Goal: Contribute content: Contribute content

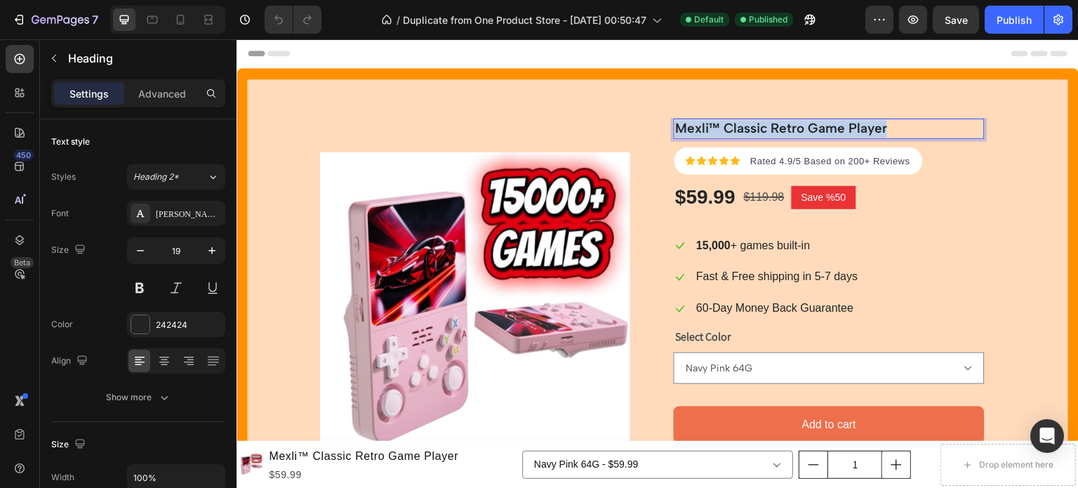
drag, startPoint x: 678, startPoint y: 128, endPoint x: 887, endPoint y: 131, distance: 208.5
click at [887, 131] on p "Mexli™ Classic Retro Game Player" at bounding box center [828, 129] width 307 height 18
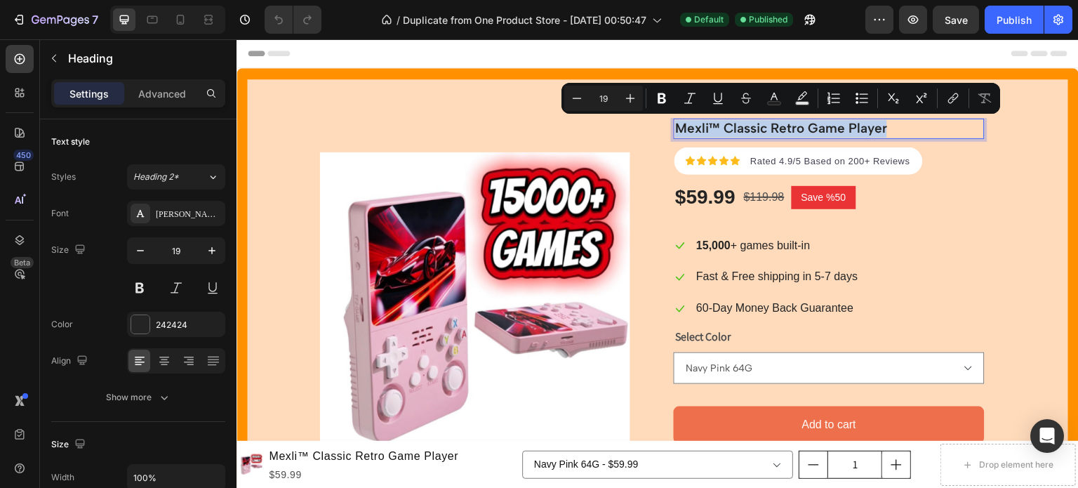
copy p "Mexli™ Classic Retro Game Player"
click at [769, 133] on p "Mexli™ Classic Retro Game Player" at bounding box center [828, 129] width 307 height 18
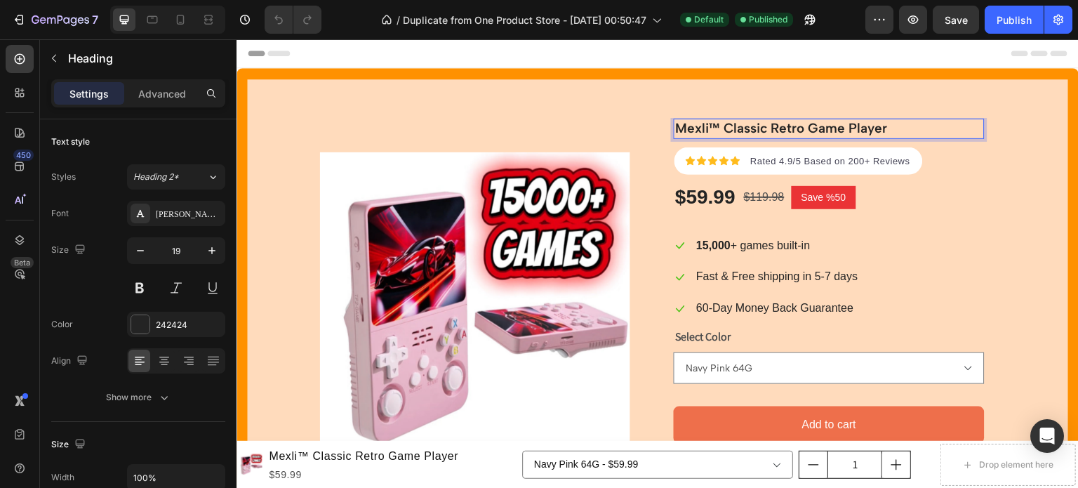
click at [679, 130] on p "Mexli™ Classic Retro Game Player" at bounding box center [828, 129] width 307 height 18
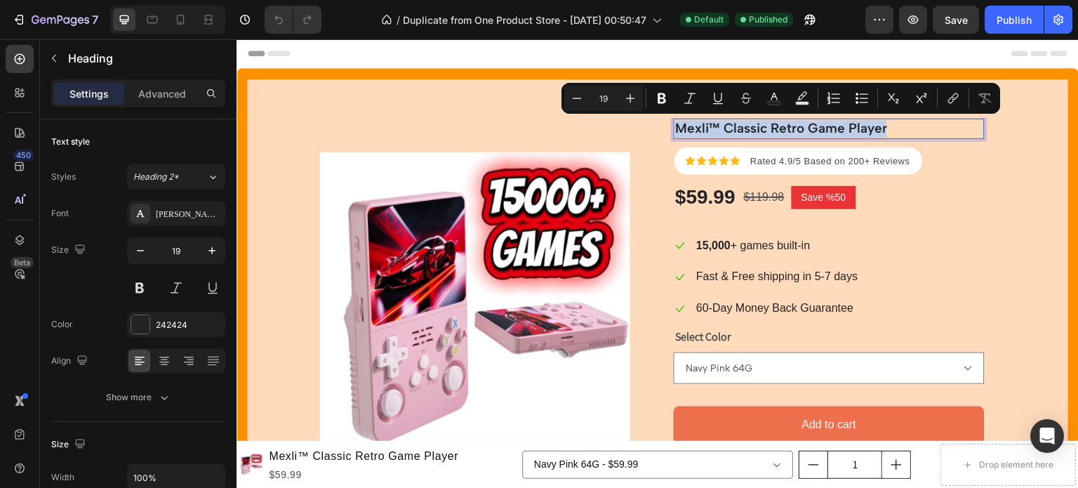
drag, startPoint x: 679, startPoint y: 130, endPoint x: 888, endPoint y: 129, distance: 209.2
click at [888, 129] on p "Mexli™ Classic Retro Game Player" at bounding box center [828, 129] width 307 height 18
copy p "Mexli™ Classic Retro Game Player"
click at [177, 14] on icon at bounding box center [180, 20] width 14 height 14
type input "21"
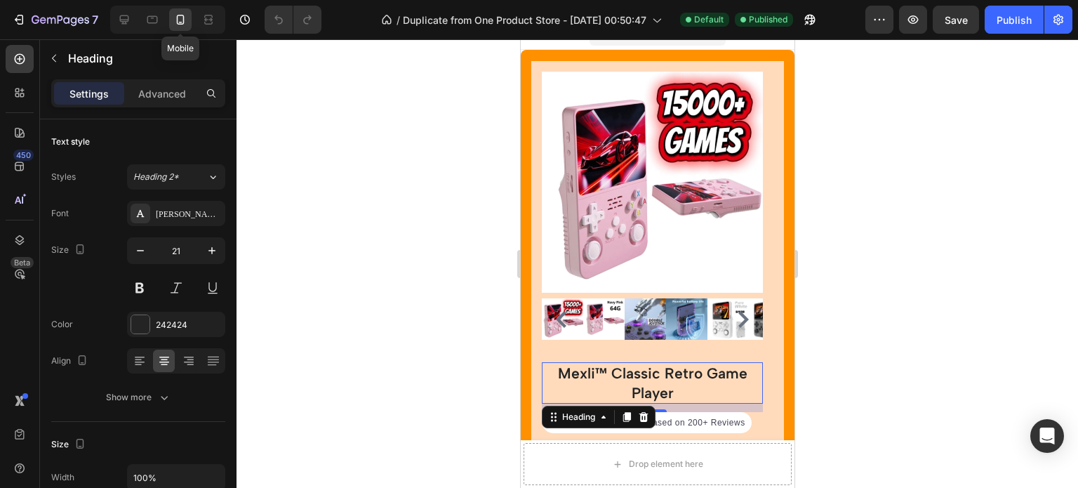
scroll to position [244, 0]
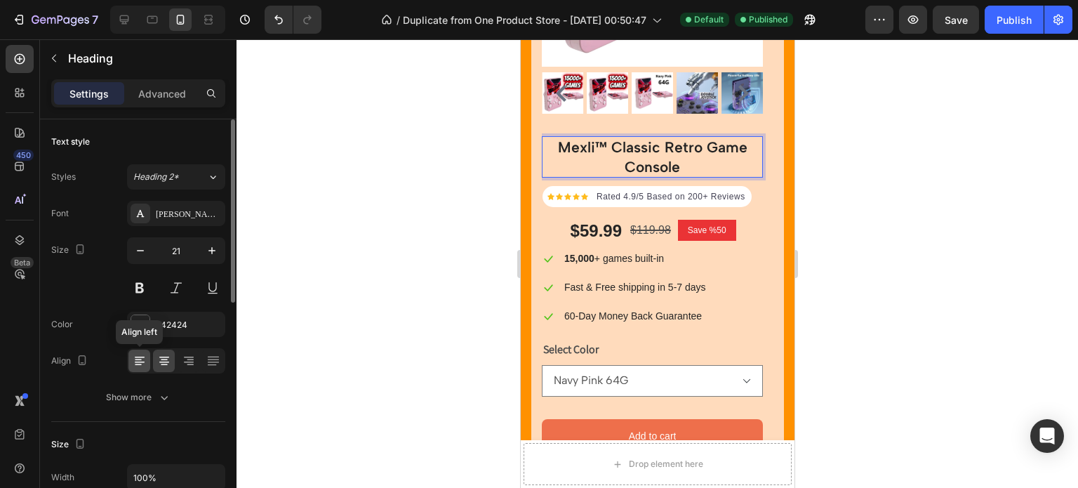
click at [135, 352] on div at bounding box center [139, 361] width 22 height 22
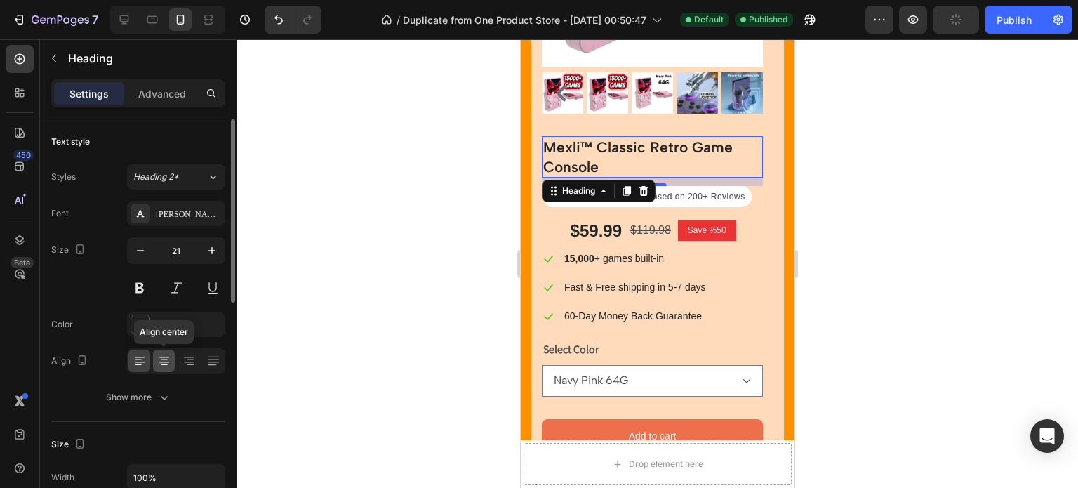
click at [166, 360] on icon at bounding box center [164, 361] width 14 height 14
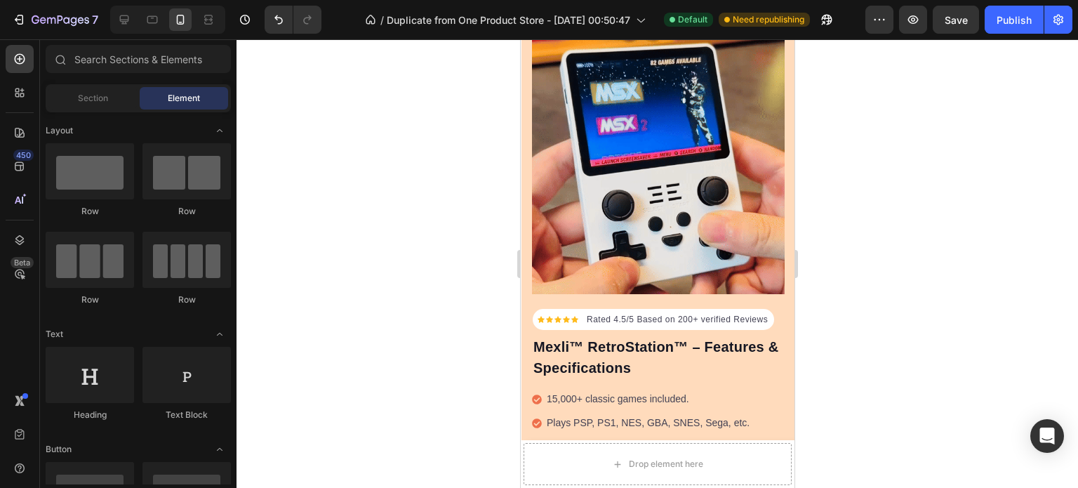
scroll to position [943, 0]
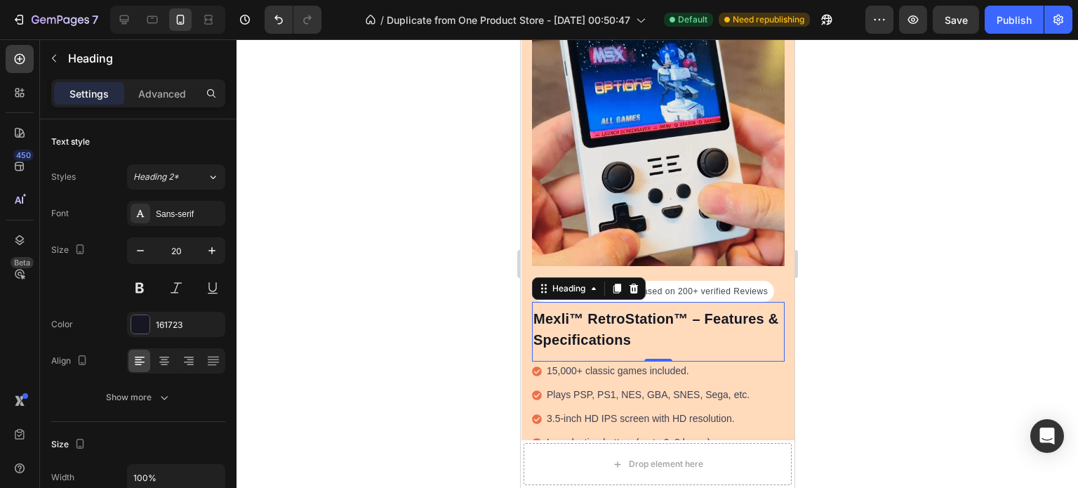
click at [538, 308] on p "Mexli™ RetroStation™ – Features & Specifications" at bounding box center [658, 329] width 250 height 42
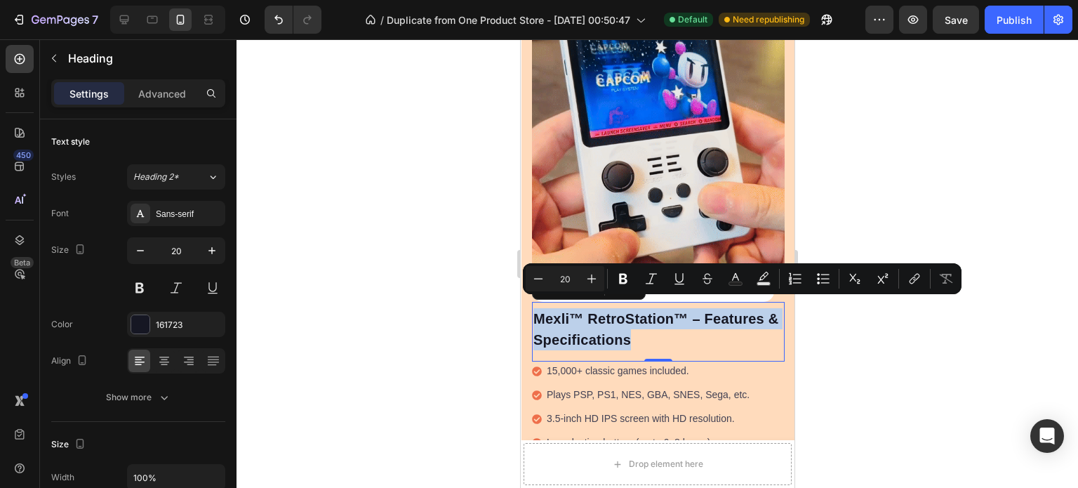
drag, startPoint x: 538, startPoint y: 304, endPoint x: 642, endPoint y: 336, distance: 109.5
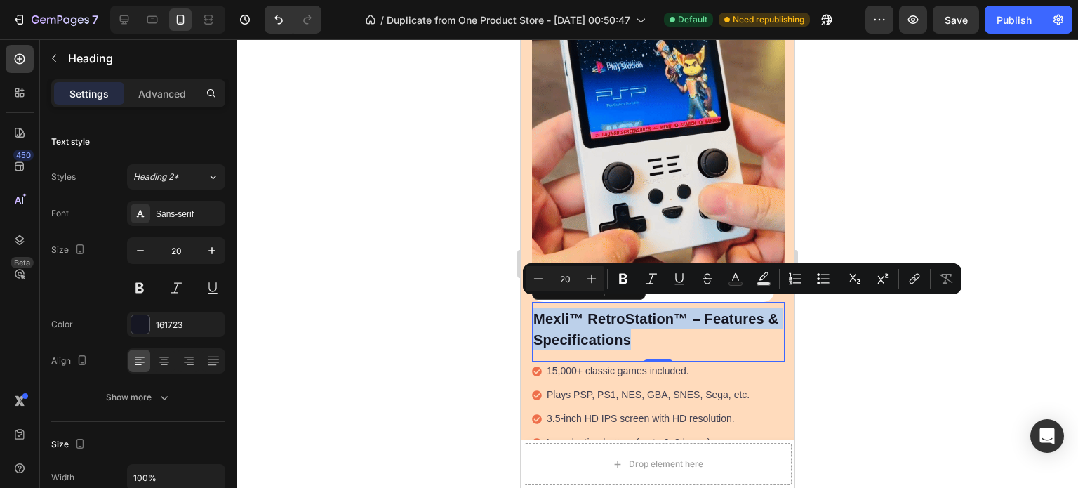
click at [642, 336] on p "Mexli™ RetroStation™ – Features & Specifications" at bounding box center [658, 329] width 250 height 42
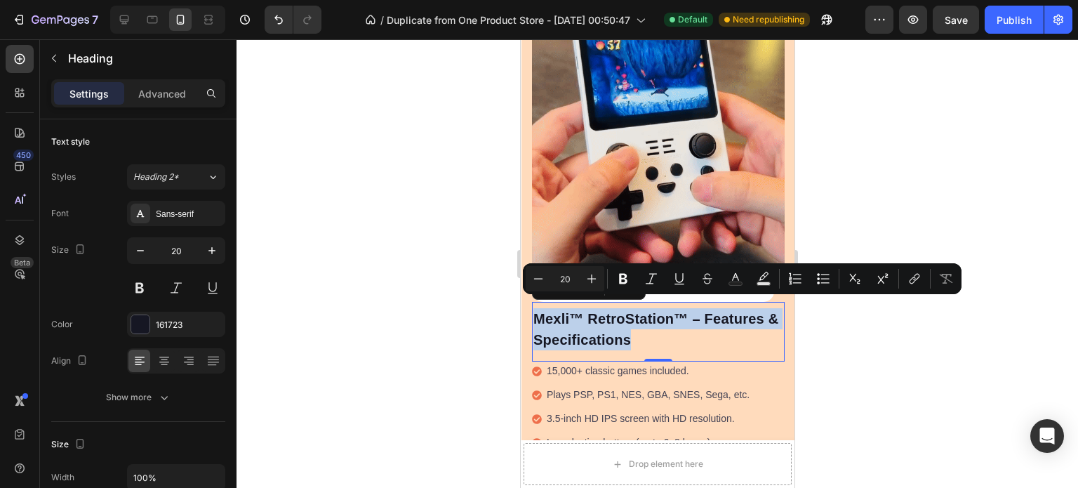
copy p "Mexli™ RetroStation™ – Features & Specifications"
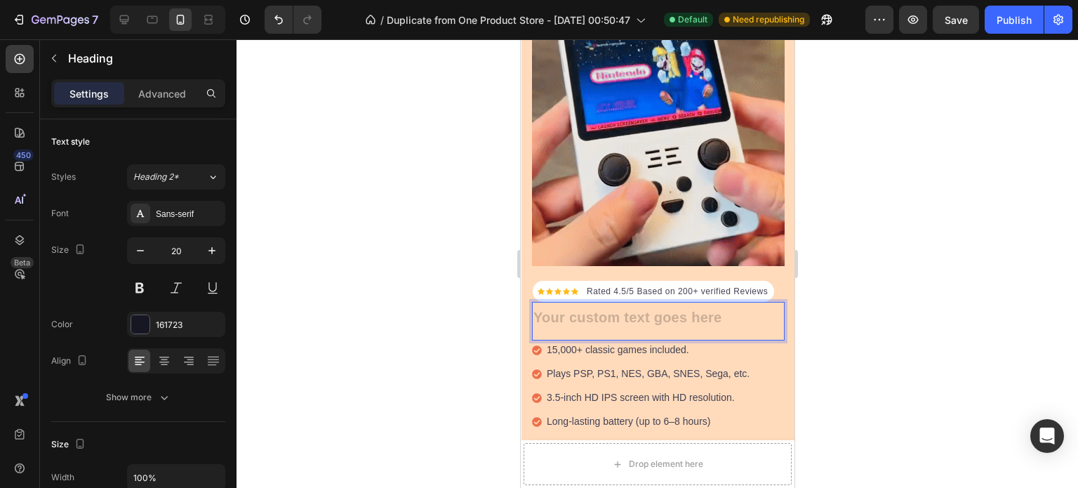
click at [638, 309] on h2 "Rich Text Editor. Editing area: main" at bounding box center [657, 319] width 253 height 24
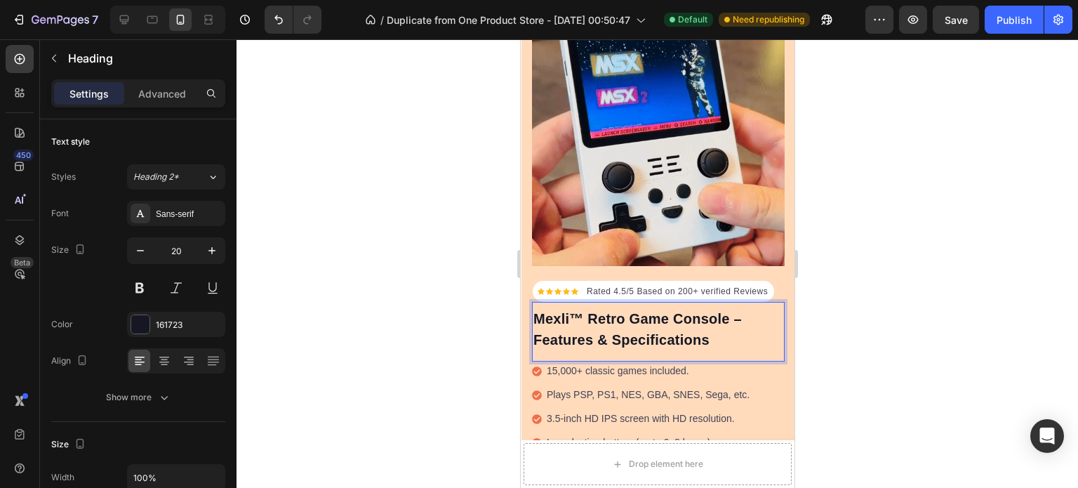
click at [745, 308] on p "Mexli™ Retro Game Console – Features & Specifications" at bounding box center [658, 329] width 250 height 42
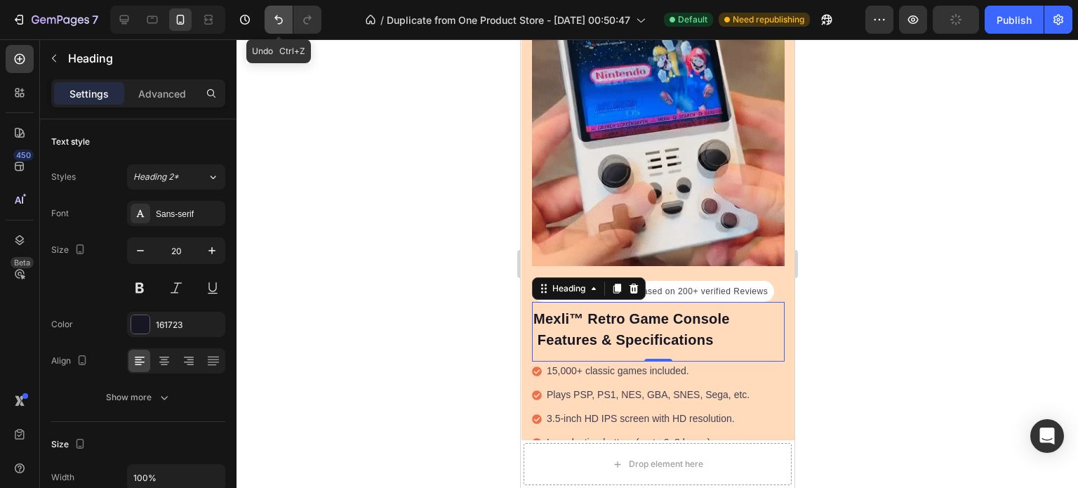
click at [280, 18] on icon "Undo/Redo" at bounding box center [278, 19] width 8 height 9
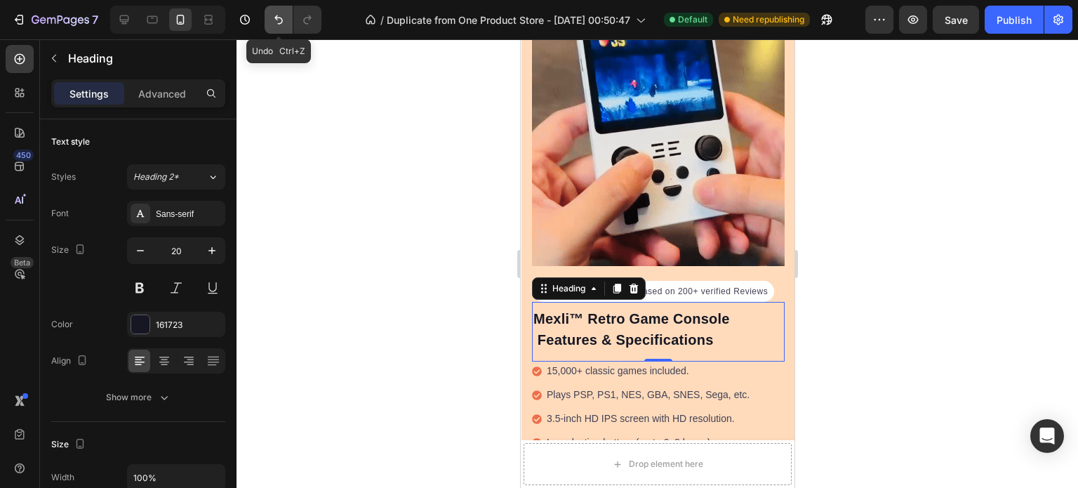
click at [280, 18] on icon "Undo/Redo" at bounding box center [278, 19] width 8 height 9
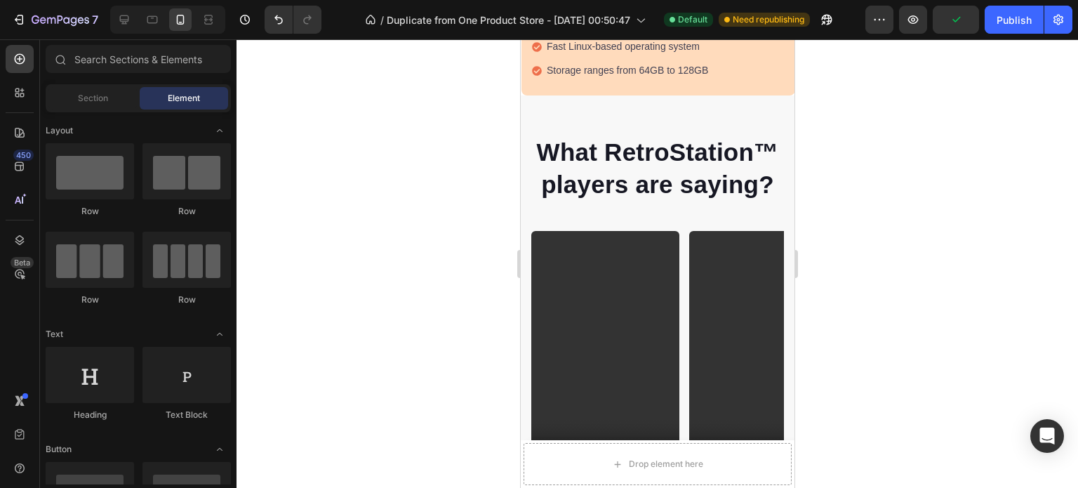
scroll to position [1490, 0]
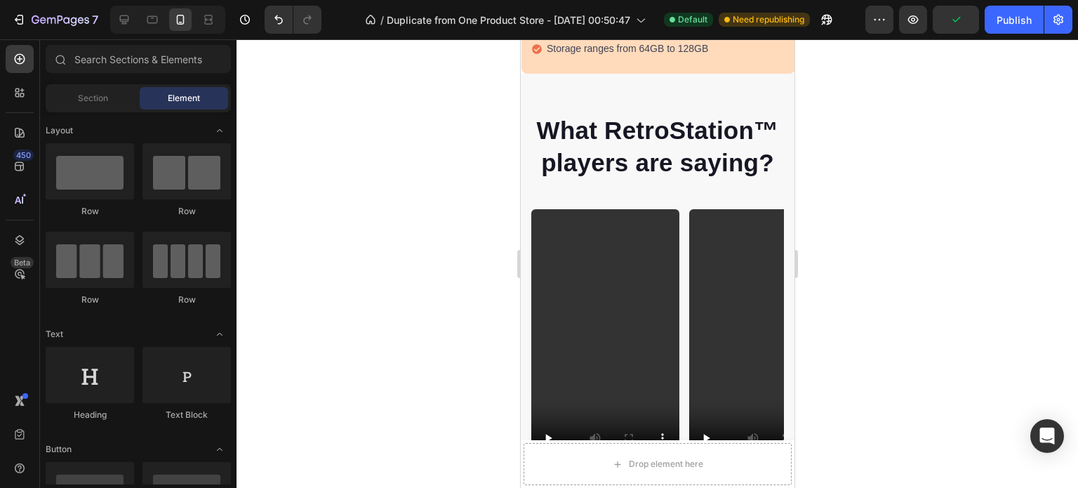
drag, startPoint x: 790, startPoint y: 152, endPoint x: 1315, endPoint y: 236, distance: 531.0
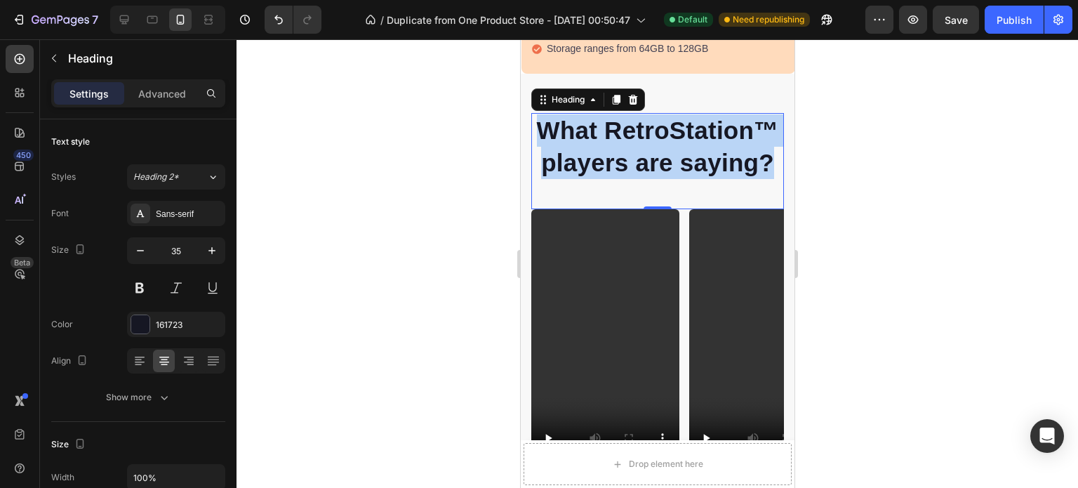
drag, startPoint x: 624, startPoint y: 110, endPoint x: 762, endPoint y: 186, distance: 158.0
click at [762, 178] on p "What RetroStation™ players are saying?" at bounding box center [657, 146] width 250 height 64
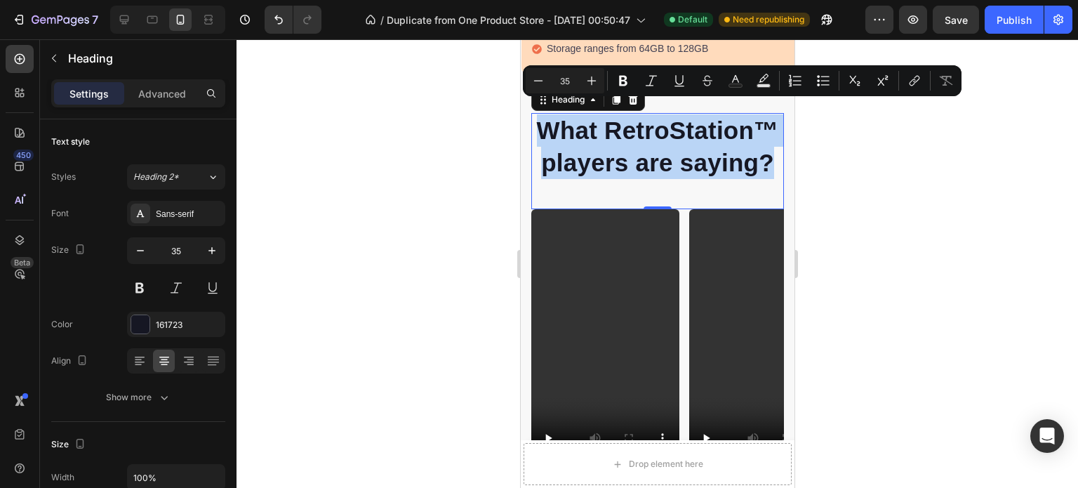
copy p "What RetroStation™ players are saying?"
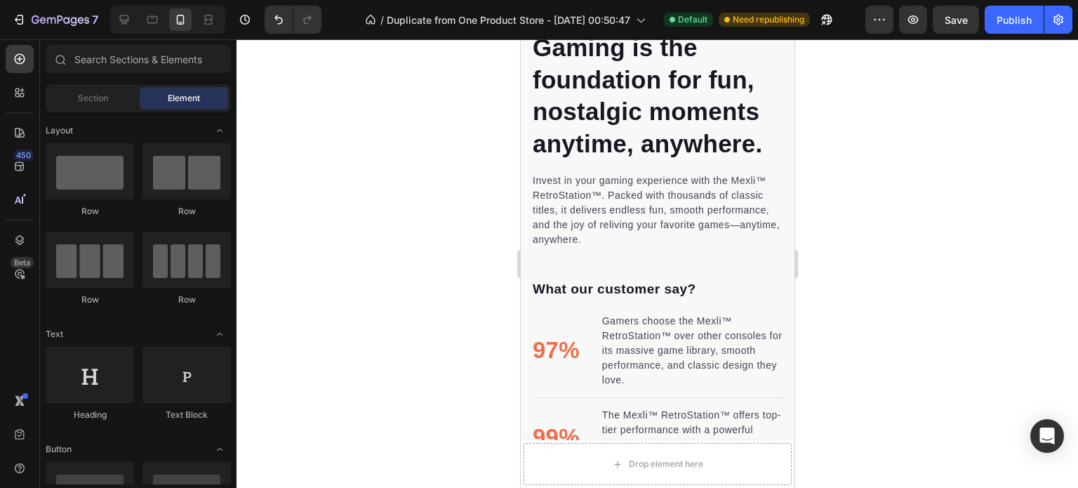
scroll to position [2933, 0]
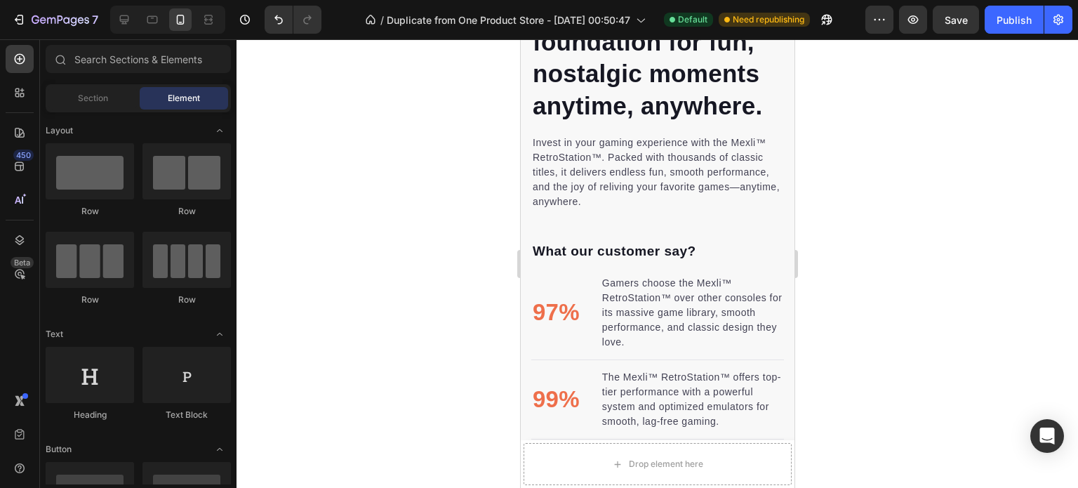
drag, startPoint x: 790, startPoint y: 260, endPoint x: 1324, endPoint y: 325, distance: 538.2
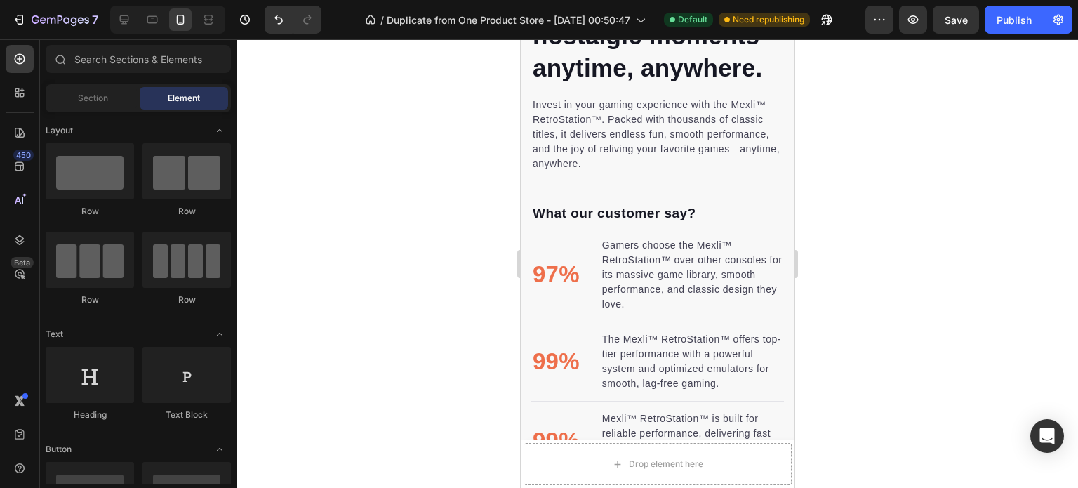
scroll to position [2986, 0]
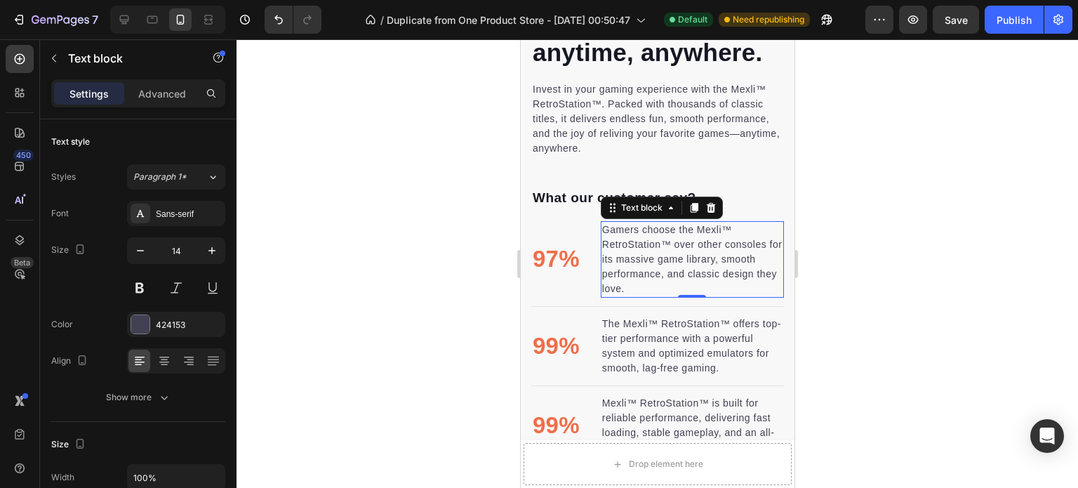
click at [671, 233] on p "Gamers choose the Mexli™ RetroStation™ over other consoles for its massive game…" at bounding box center [692, 260] width 180 height 74
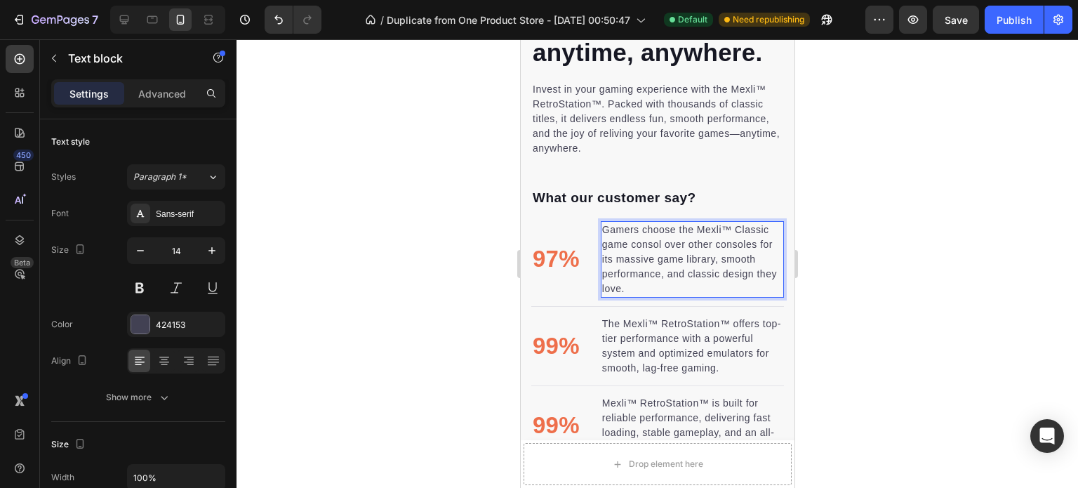
click at [656, 233] on p "Gamers choose the Mexli™ Classic game consol over other consoles for its massiv…" at bounding box center [692, 260] width 180 height 74
click at [661, 233] on p "Gamers choose the Mexli™ Classic game consol over other consoles for its massiv…" at bounding box center [692, 260] width 180 height 74
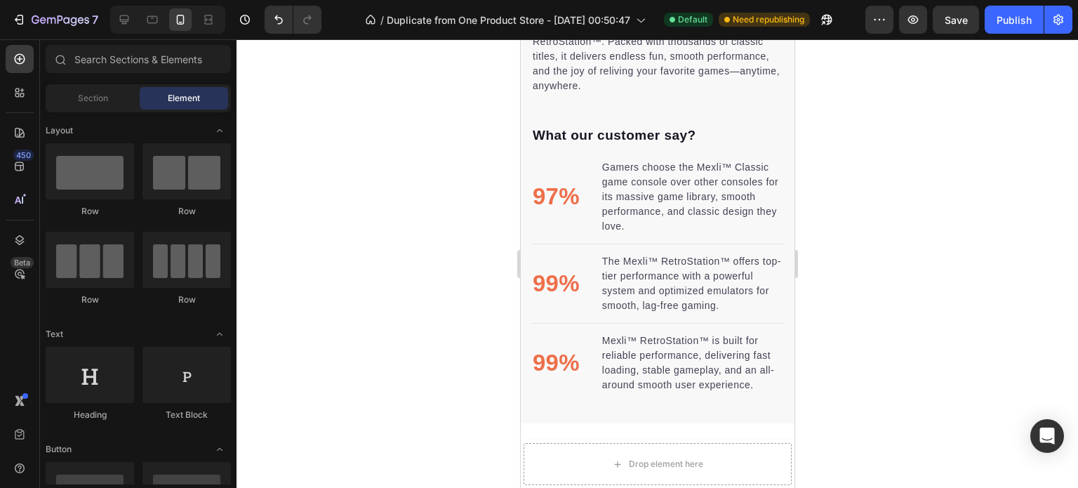
scroll to position [3071, 0]
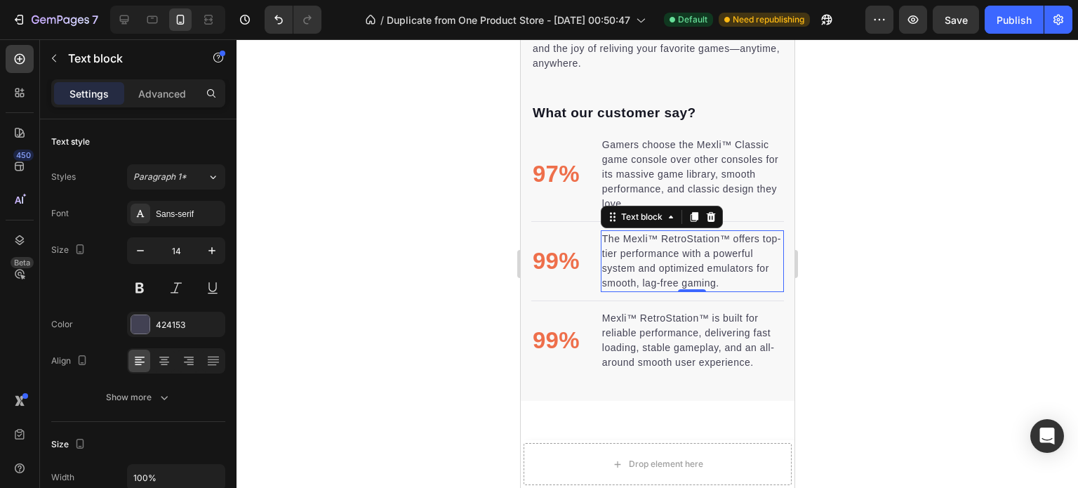
click at [728, 232] on p "The Mexli™ RetroStation™ offers top-tier performance with a powerful system and…" at bounding box center [692, 261] width 180 height 59
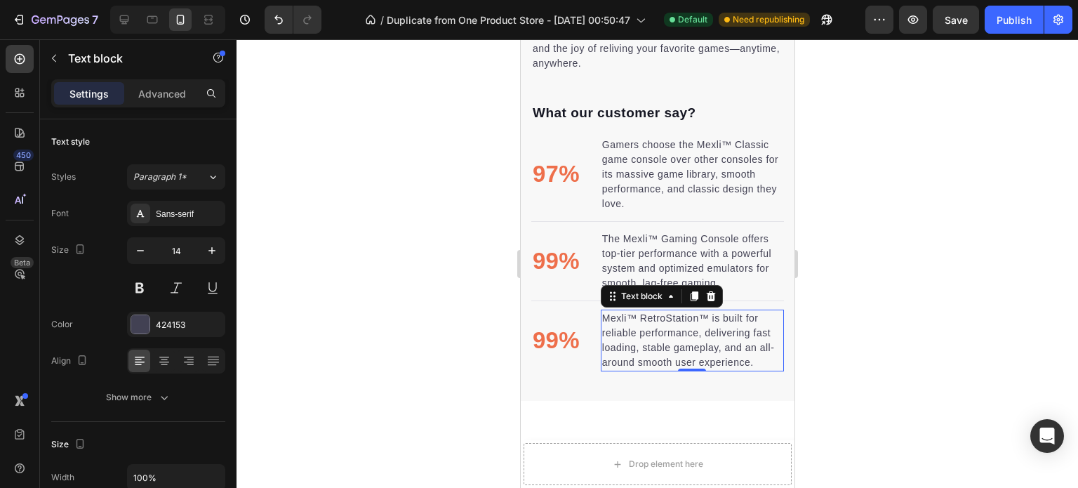
click at [710, 311] on p "Mexli™ RetroStation™ is built for reliable performance, delivering fast loading…" at bounding box center [692, 340] width 180 height 59
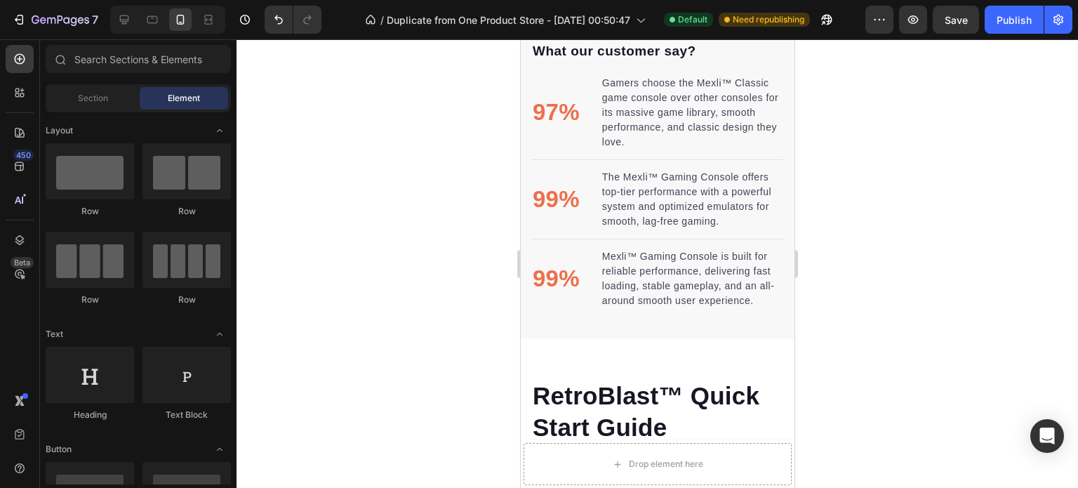
scroll to position [3358, 0]
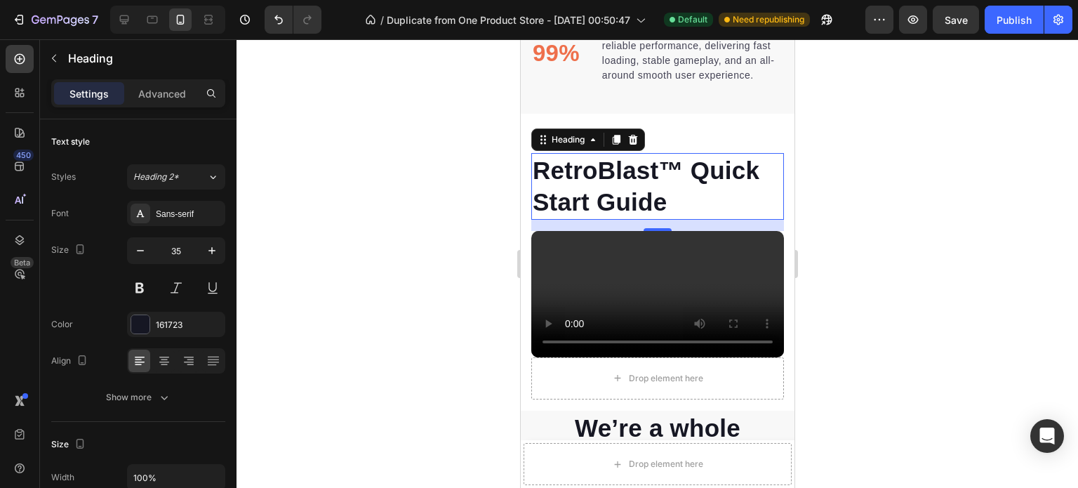
click at [658, 162] on p "RetroBlast™ Quick Start Guide" at bounding box center [657, 186] width 250 height 64
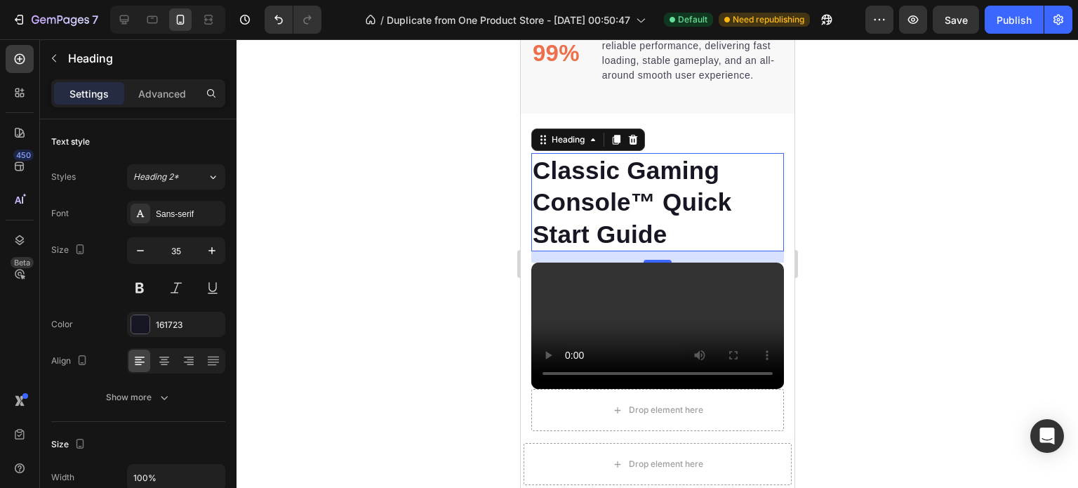
click at [655, 184] on p "Classic Gaming Console™ Quick Start Guide" at bounding box center [657, 202] width 250 height 96
click at [715, 162] on p "Classic Gaming Console Quick Start Guide" at bounding box center [657, 202] width 250 height 96
click at [635, 197] on p "Classic Gaming Console Quick Start Guide" at bounding box center [657, 202] width 250 height 96
click at [628, 159] on p "Classic Gaming Console Quick Start Guide" at bounding box center [657, 202] width 250 height 96
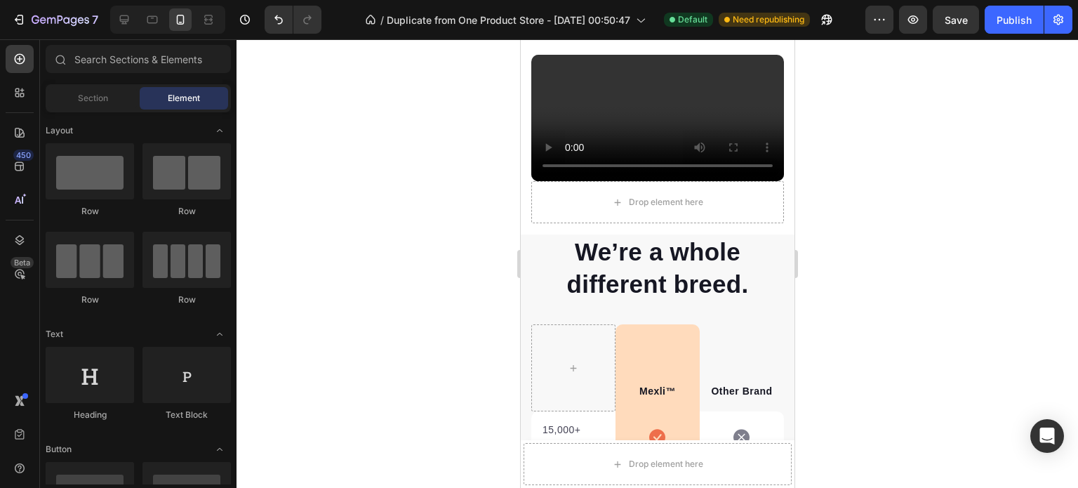
scroll to position [3560, 0]
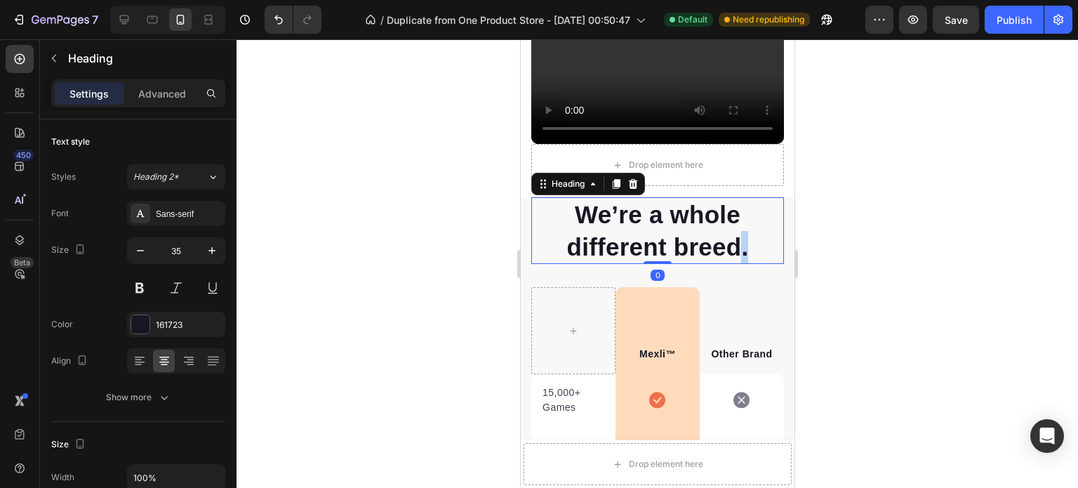
click at [734, 259] on p "We’re a whole different breed." at bounding box center [657, 231] width 250 height 64
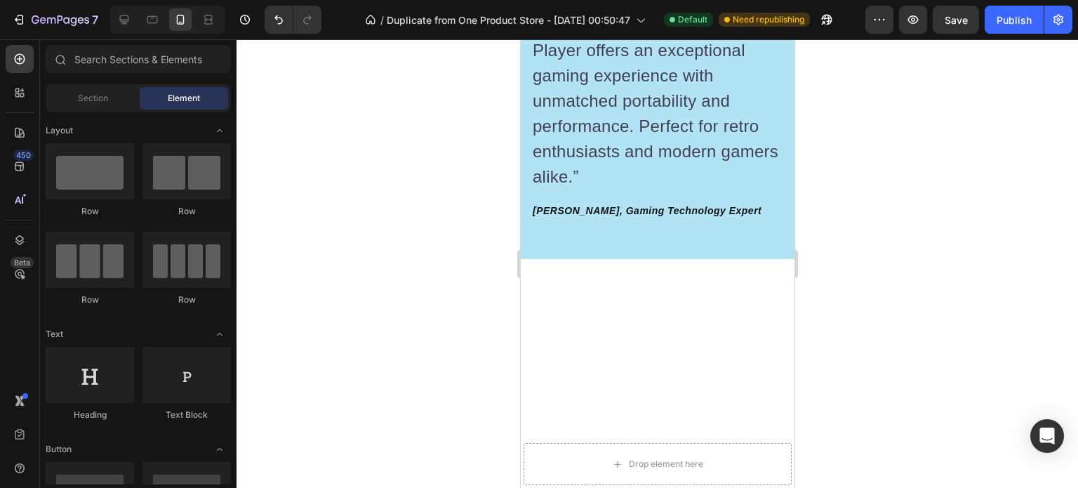
scroll to position [4516, 0]
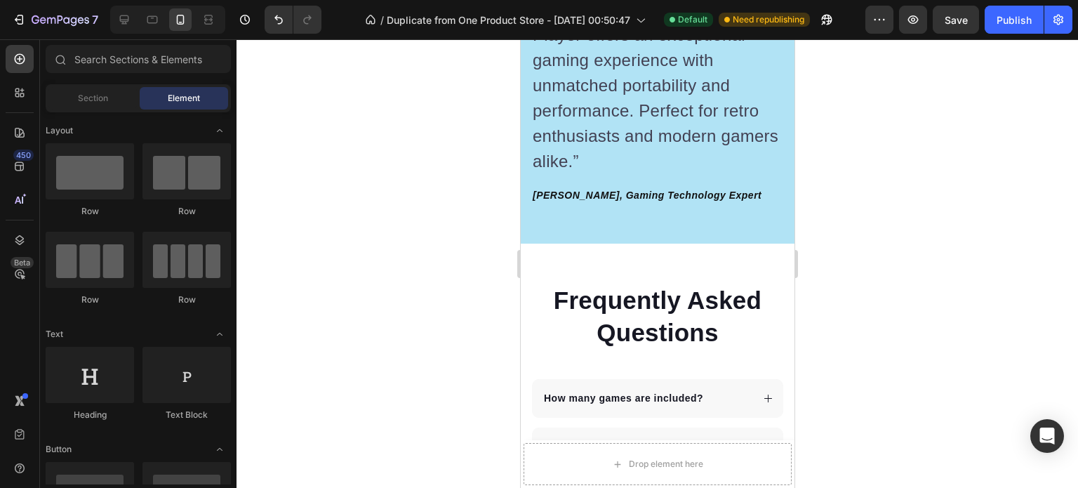
drag, startPoint x: 790, startPoint y: 341, endPoint x: 1316, endPoint y: 453, distance: 538.2
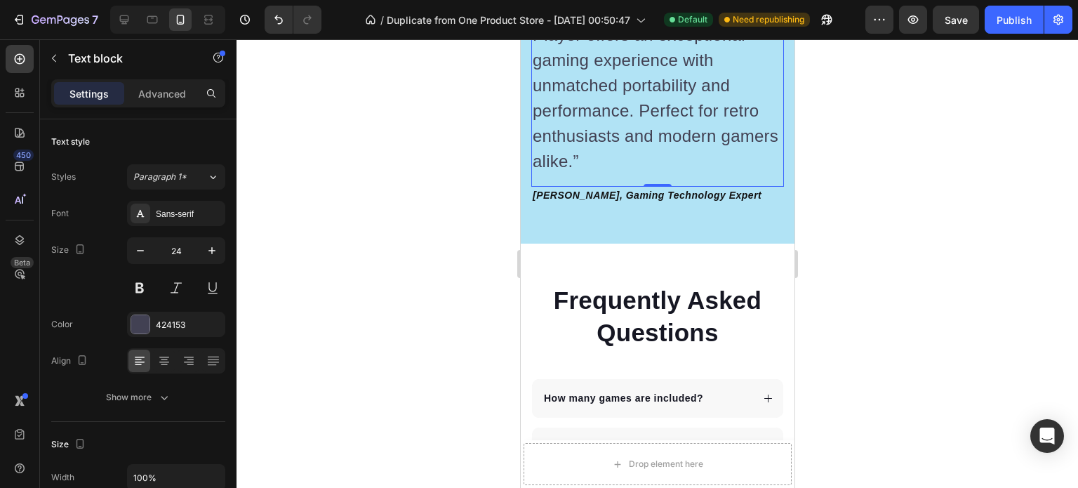
click at [757, 174] on p "“ Mexli™ Classic Retro Game Player offers an exceptional gaming experience with…" at bounding box center [657, 85] width 250 height 177
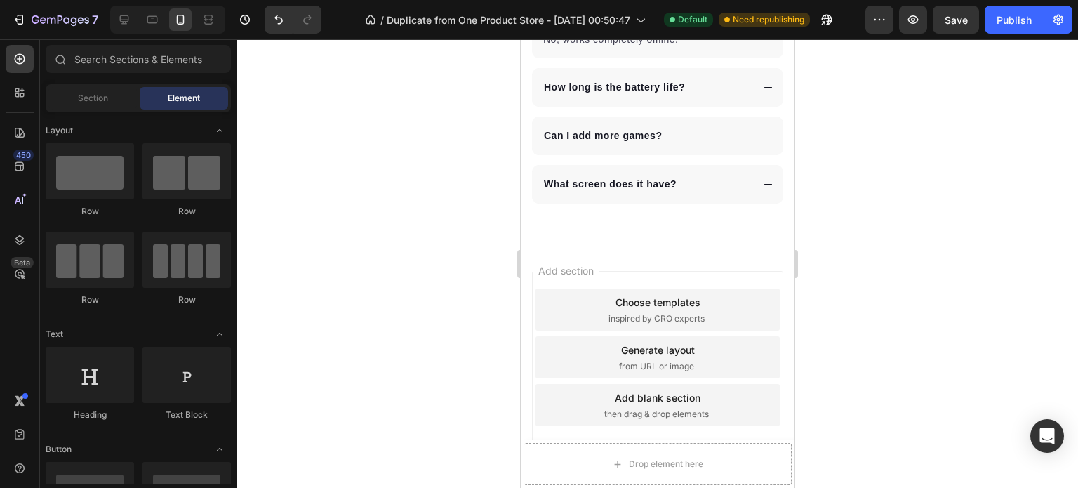
scroll to position [5292, 0]
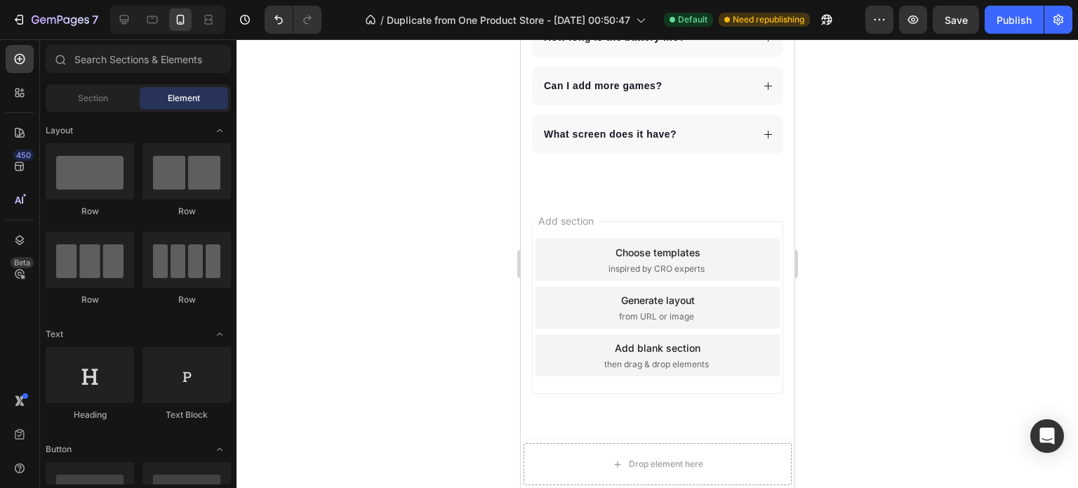
drag, startPoint x: 788, startPoint y: 392, endPoint x: 1315, endPoint y: 492, distance: 535.8
click at [1000, 21] on div "Publish" at bounding box center [1014, 20] width 35 height 15
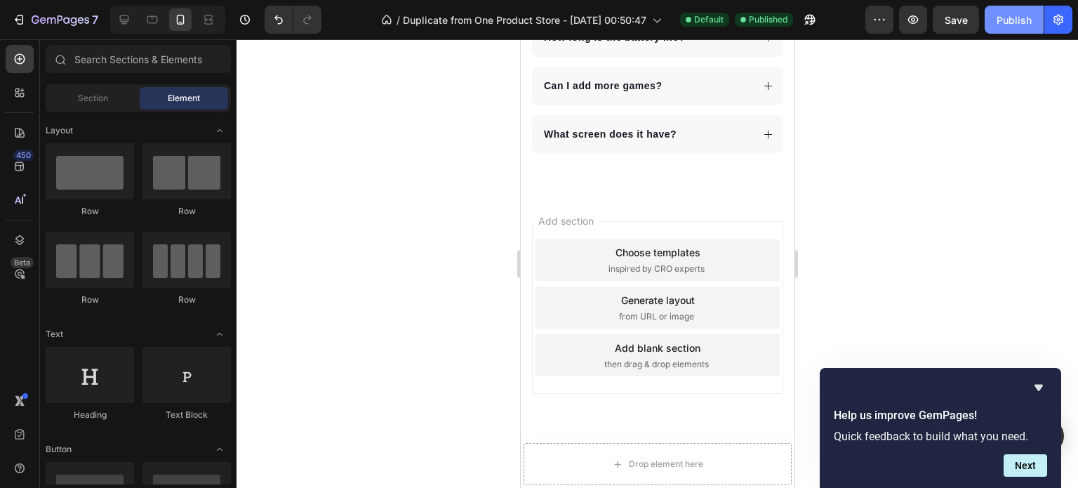
click at [1007, 30] on button "Publish" at bounding box center [1014, 20] width 59 height 28
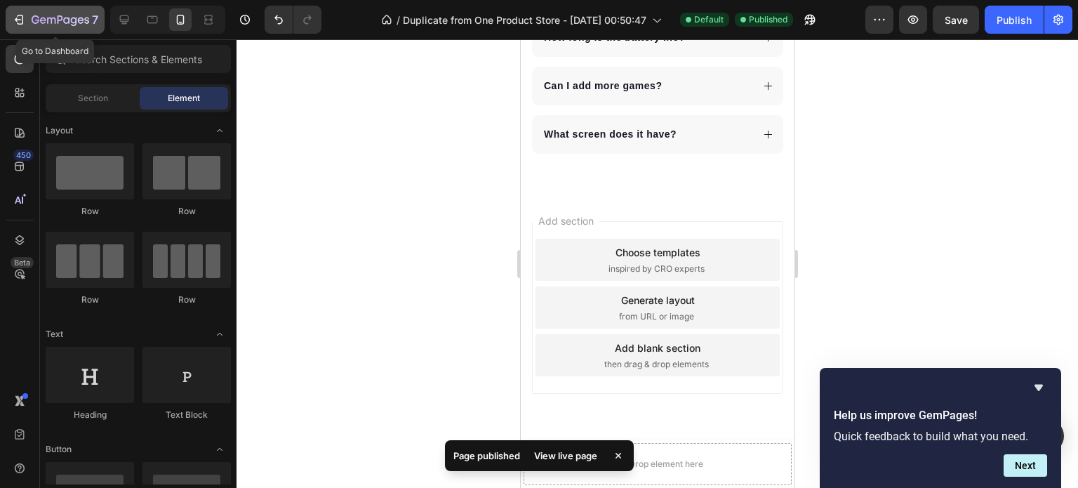
click at [20, 18] on icon "button" at bounding box center [19, 20] width 14 height 14
